Goal: Navigation & Orientation: Find specific page/section

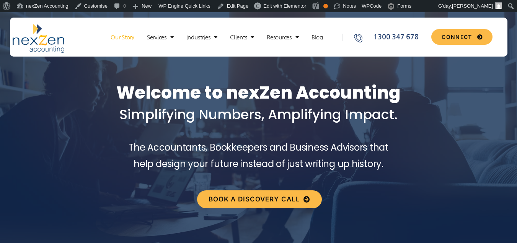
click at [125, 40] on link "Our Story" at bounding box center [122, 38] width 31 height 8
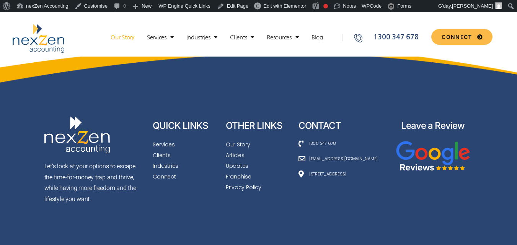
scroll to position [3712, 0]
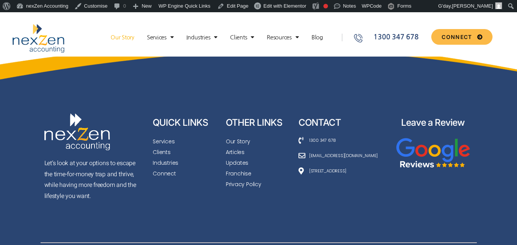
click at [233, 149] on span "Articles" at bounding box center [235, 152] width 19 height 11
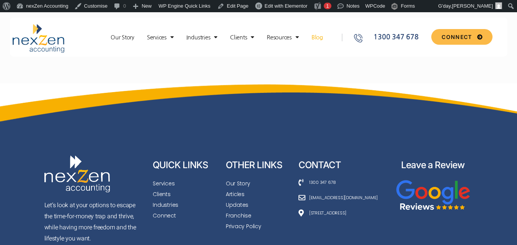
scroll to position [1148, 0]
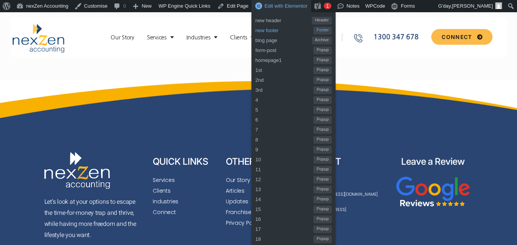
click at [277, 27] on span "new footer" at bounding box center [284, 29] width 58 height 10
